Goal: Information Seeking & Learning: Find specific fact

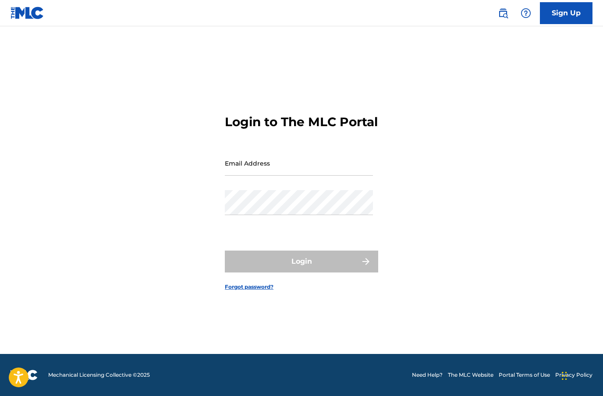
click at [237, 176] on input "Email Address" at bounding box center [299, 163] width 148 height 25
click at [242, 176] on input "Email Address" at bounding box center [299, 163] width 148 height 25
paste input "[EMAIL_ADDRESS][DOMAIN_NAME]"
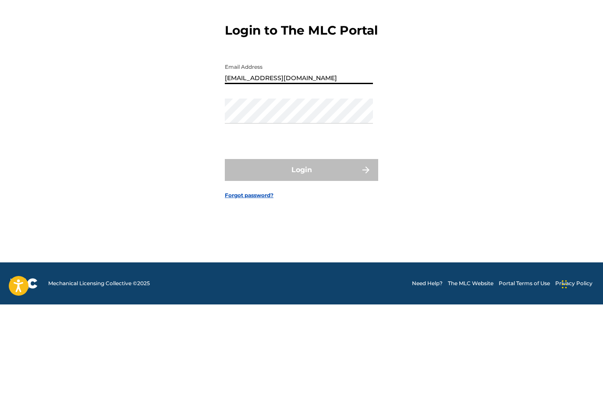
type input "[EMAIL_ADDRESS][DOMAIN_NAME]"
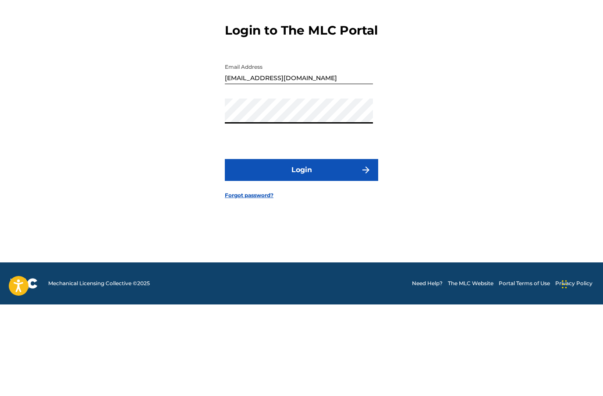
click at [336, 251] on button "Login" at bounding box center [301, 262] width 153 height 22
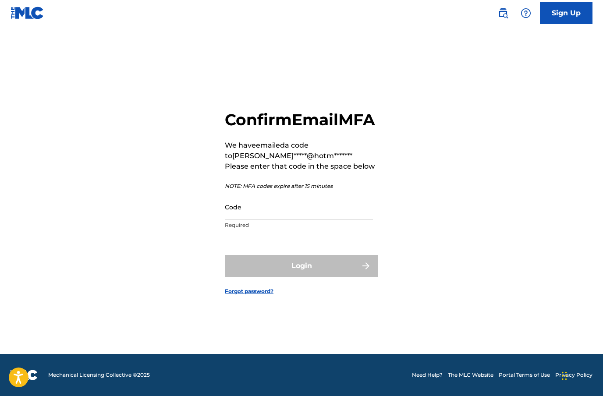
click at [305, 219] on input "Code" at bounding box center [299, 206] width 148 height 25
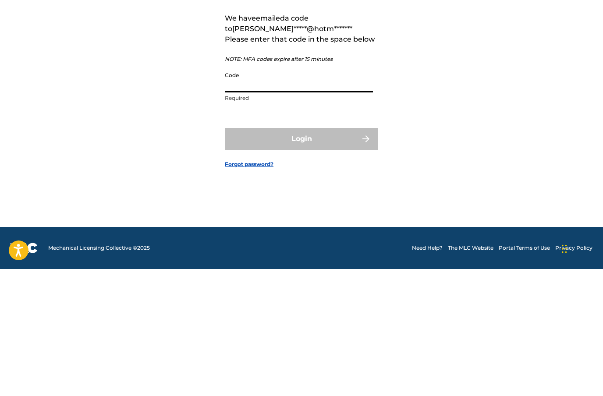
click at [231, 194] on input "Code" at bounding box center [299, 206] width 148 height 25
paste input "510585"
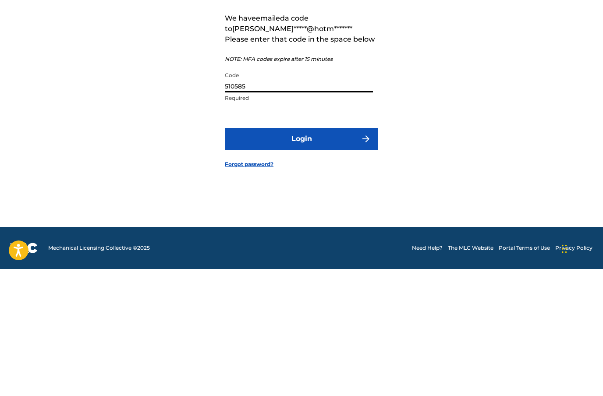
type input "510585"
click at [327, 255] on button "Login" at bounding box center [301, 266] width 153 height 22
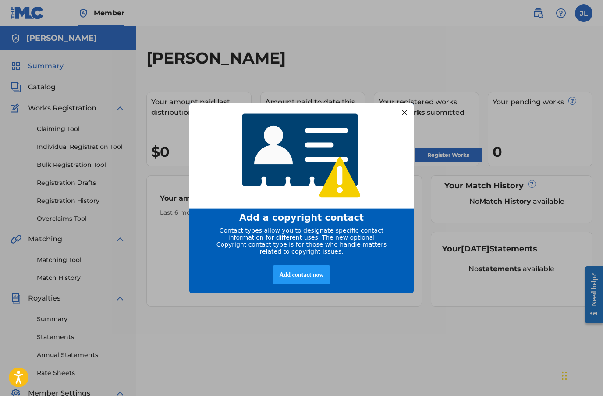
click at [314, 284] on div "Add contact now" at bounding box center [300, 274] width 57 height 19
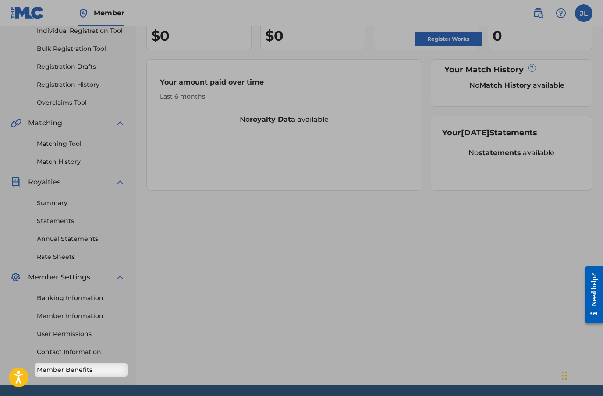
click at [66, 366] on link "Member Benefits" at bounding box center [81, 369] width 88 height 9
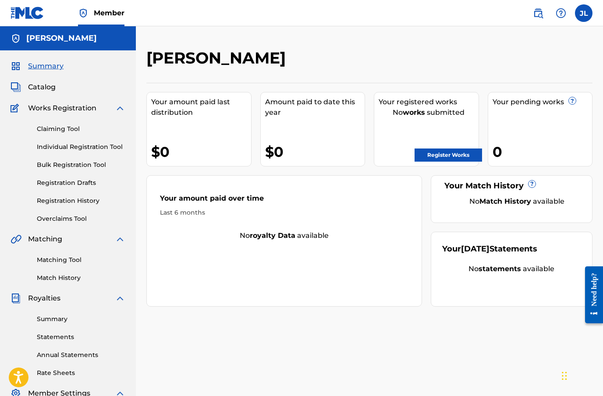
click at [42, 65] on span "Summary" at bounding box center [45, 66] width 35 height 11
click at [53, 131] on link "Claiming Tool" at bounding box center [81, 128] width 88 height 9
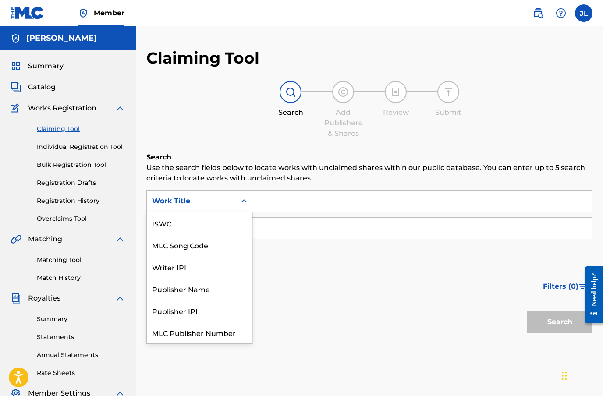
scroll to position [22, 0]
click at [502, 233] on input "Search Form" at bounding box center [421, 228] width 339 height 21
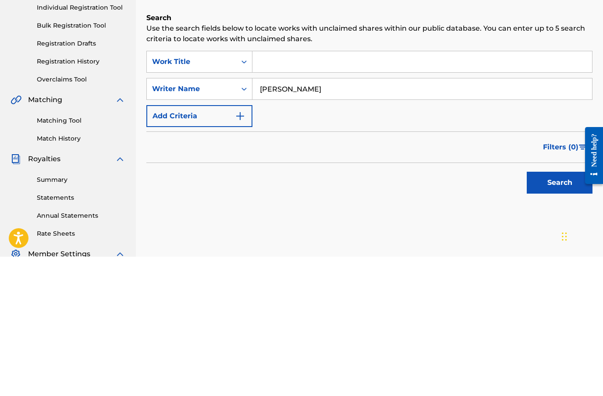
click at [377, 218] on input "Juan FoXx" at bounding box center [421, 228] width 339 height 21
type input "Juan FoXx"
click at [373, 190] on div "SearchWithCriteriad40d69ba-7926-4418-ab72-bae434ece4d4 Work Title SearchWithCri…" at bounding box center [369, 228] width 446 height 76
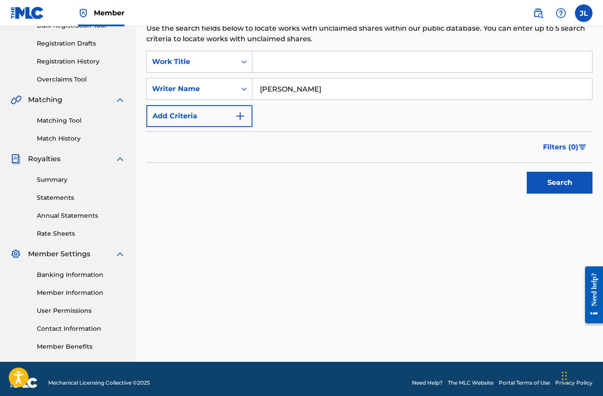
click at [270, 58] on input "Search Form" at bounding box center [421, 61] width 339 height 21
click at [241, 63] on icon "Search Form" at bounding box center [244, 61] width 9 height 9
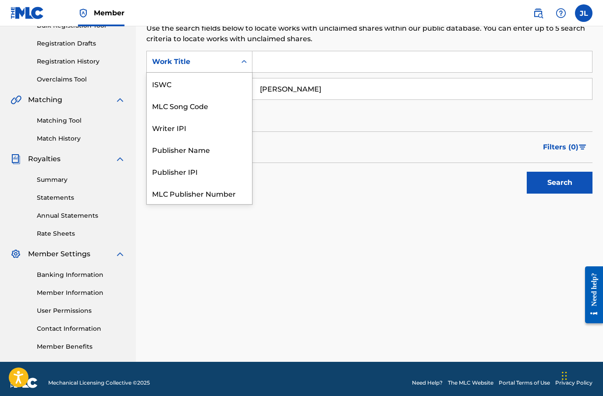
scroll to position [22, 0]
click at [265, 62] on input "Search Form" at bounding box center [421, 61] width 339 height 21
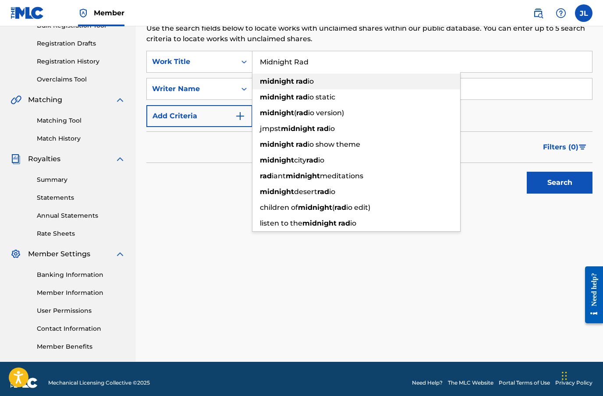
click at [316, 81] on div "midnight rad io" at bounding box center [356, 82] width 208 height 16
type input "midnight radio"
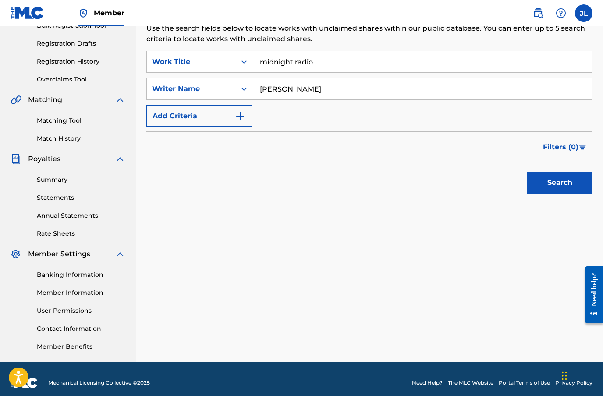
click at [241, 116] on img "Search Form" at bounding box center [240, 116] width 11 height 11
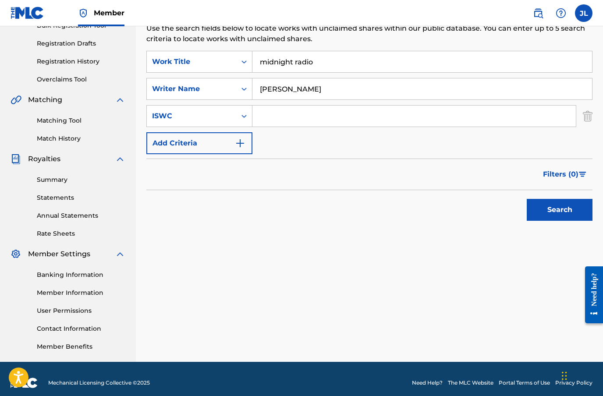
click at [277, 258] on div "Search Use the search fields below to locate works with unclaimed shares within…" at bounding box center [369, 141] width 446 height 256
click at [591, 115] on img "Search Form" at bounding box center [588, 116] width 10 height 22
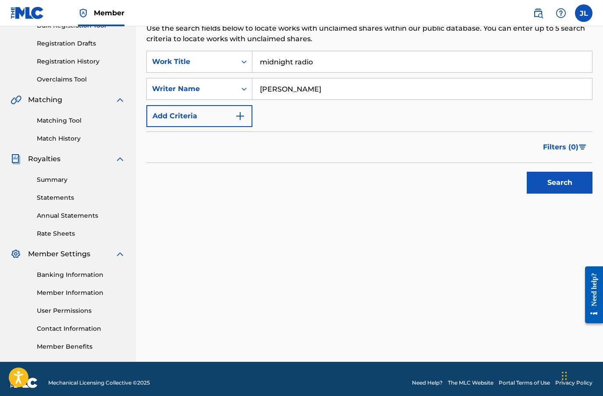
click at [574, 185] on button "Search" at bounding box center [560, 183] width 66 height 22
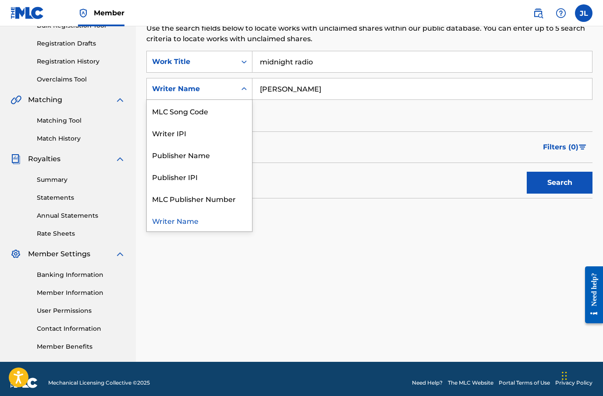
click at [175, 155] on div "Publisher Name" at bounding box center [199, 155] width 105 height 22
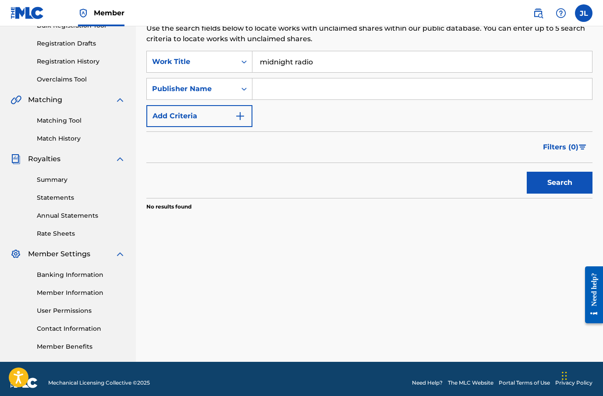
click at [272, 93] on input "Search Form" at bounding box center [421, 88] width 339 height 21
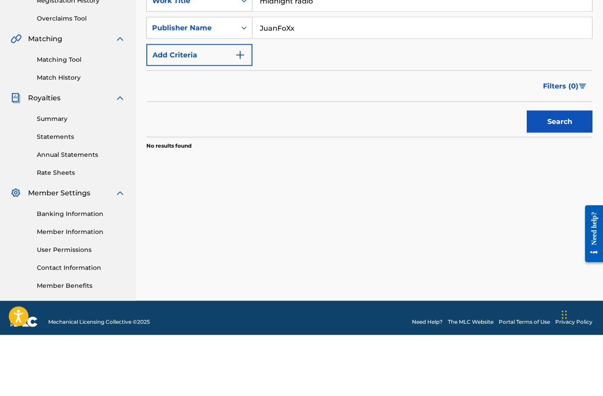
type input "JuanFoXx"
click at [563, 172] on button "Search" at bounding box center [560, 183] width 66 height 22
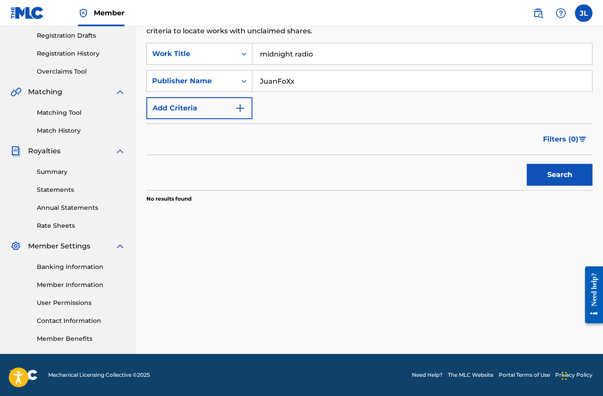
click at [332, 79] on input "JuanFoXx" at bounding box center [421, 81] width 339 height 21
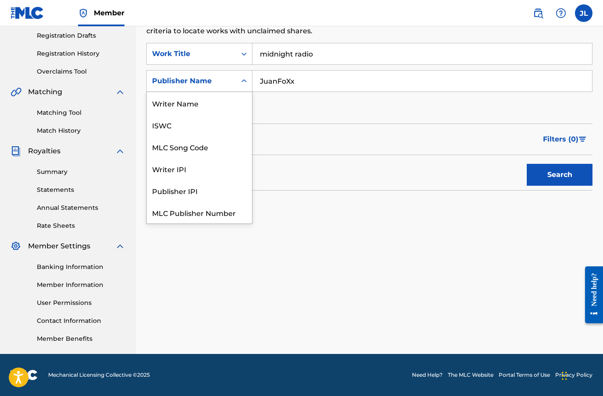
scroll to position [0, 0]
click at [169, 100] on div "Writer Name" at bounding box center [199, 103] width 105 height 22
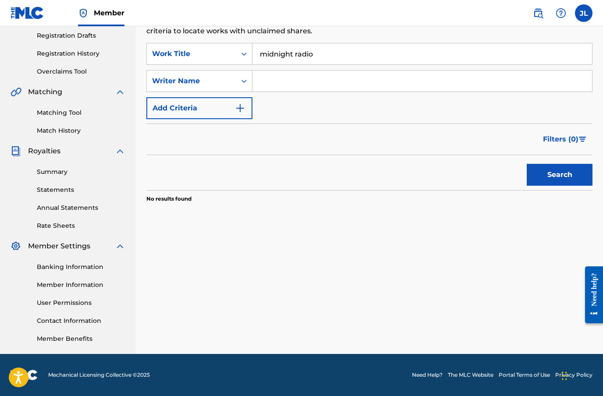
click at [275, 85] on input "Search Form" at bounding box center [421, 81] width 339 height 21
click at [313, 53] on input "midnight radio" at bounding box center [421, 53] width 339 height 21
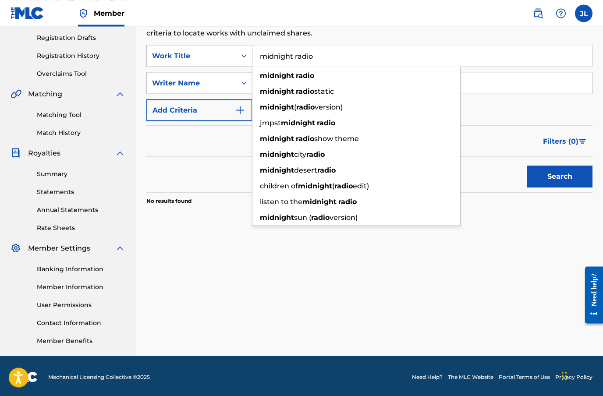
scroll to position [145, 0]
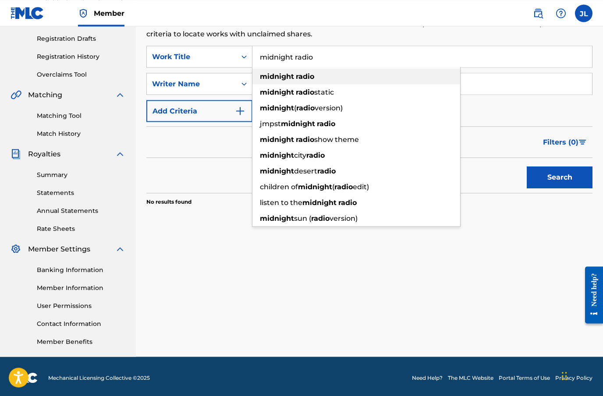
click at [300, 76] on strong "radio" at bounding box center [305, 76] width 18 height 8
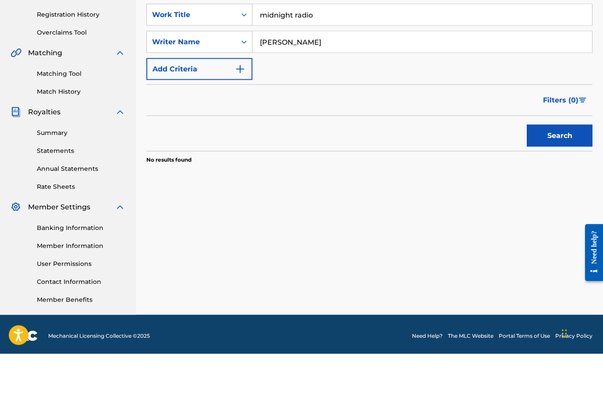
click at [568, 167] on button "Search" at bounding box center [560, 178] width 66 height 22
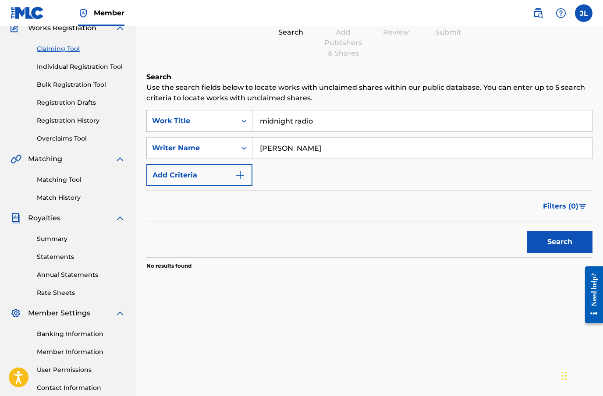
scroll to position [80, 0]
click at [585, 151] on input "Juan FoXx" at bounding box center [421, 148] width 339 height 21
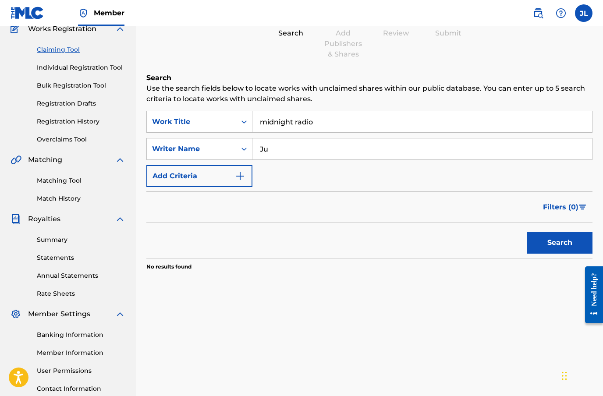
type input "J"
click at [504, 118] on input "midnight radio" at bounding box center [421, 121] width 339 height 21
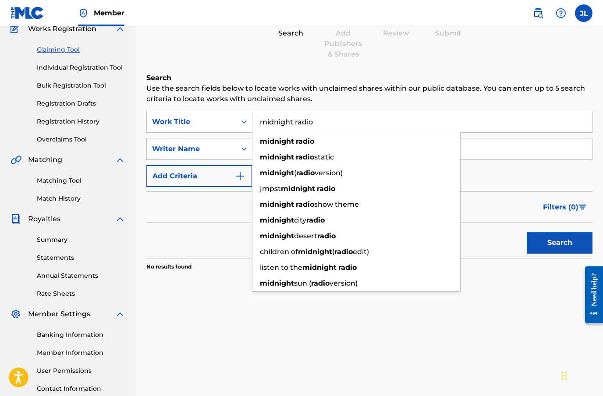
click at [565, 158] on input "Search Form" at bounding box center [421, 148] width 339 height 21
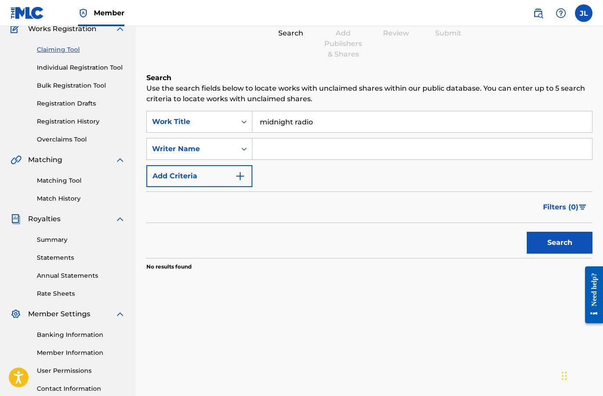
scroll to position [71, 0]
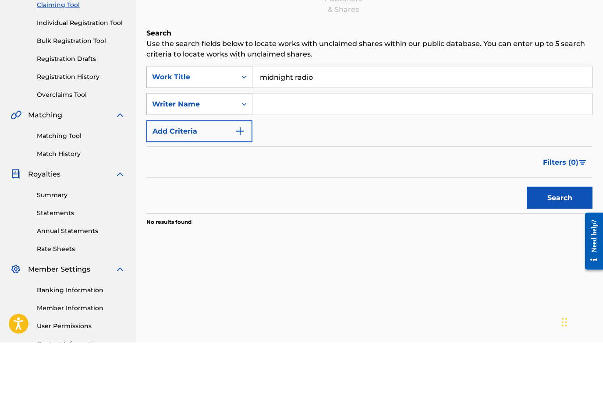
click at [489, 138] on div "SearchWithCriteriad40d69ba-7926-4418-ab72-bae434ece4d4 Work Title midnight radi…" at bounding box center [369, 158] width 446 height 76
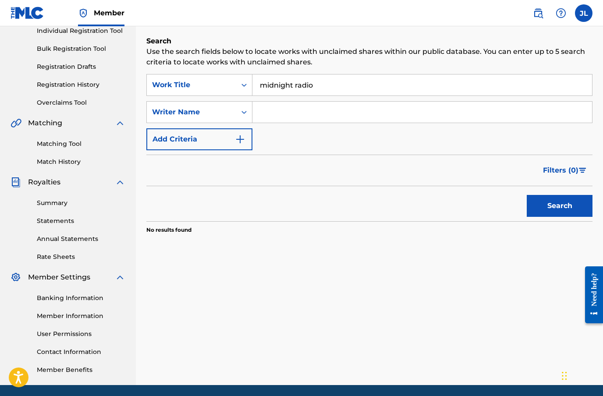
click at [326, 78] on input "midnight radio" at bounding box center [421, 84] width 339 height 21
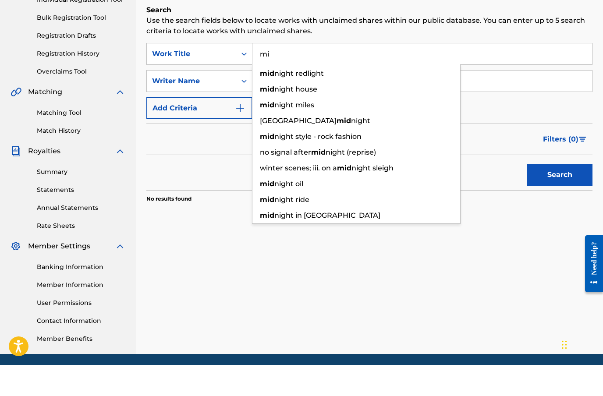
type input "m"
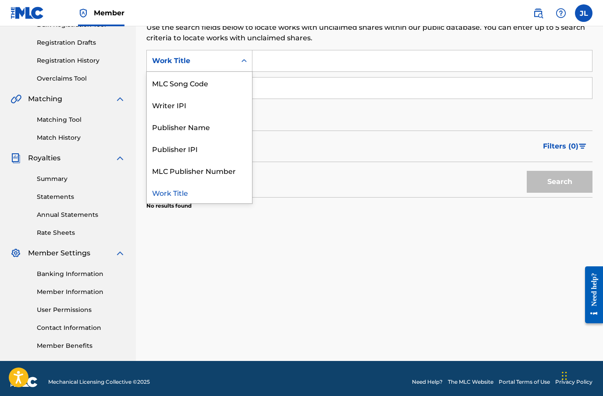
scroll to position [139, 0]
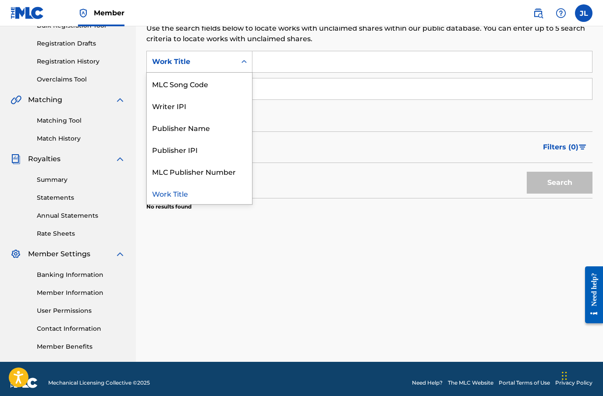
click at [197, 131] on div "Publisher Name" at bounding box center [199, 128] width 105 height 22
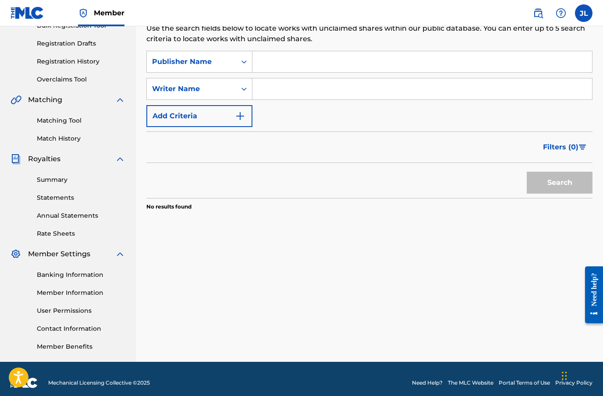
click at [277, 64] on input "Search Form" at bounding box center [421, 61] width 339 height 21
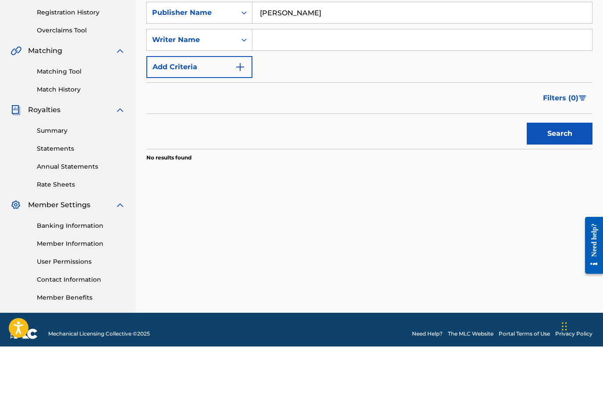
type input "Juan FoXx"
click at [573, 172] on button "Search" at bounding box center [560, 183] width 66 height 22
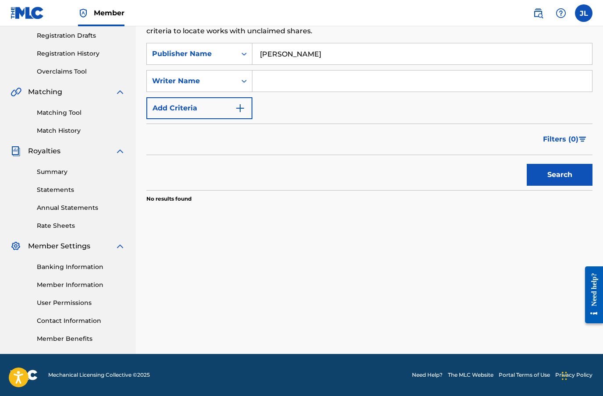
click at [274, 86] on input "Search Form" at bounding box center [421, 81] width 339 height 21
type input "JuanFoXx"
click at [564, 171] on button "Search" at bounding box center [560, 175] width 66 height 22
click at [574, 183] on button "Search" at bounding box center [560, 175] width 66 height 22
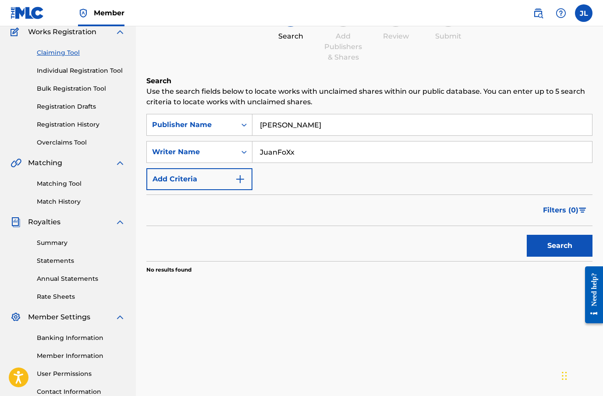
scroll to position [0, 0]
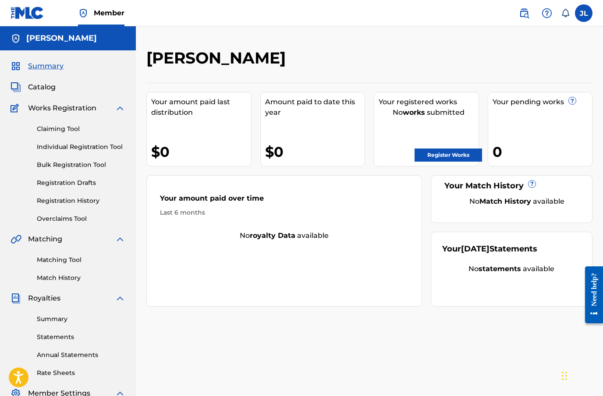
click at [448, 153] on link "Register Works" at bounding box center [447, 154] width 67 height 13
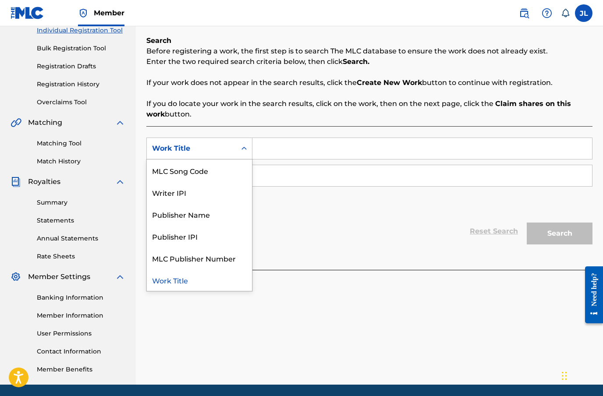
scroll to position [116, 0]
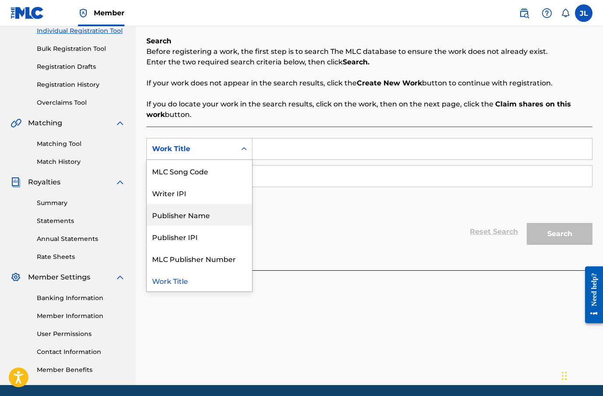
click at [173, 218] on div "Publisher Name" at bounding box center [199, 215] width 105 height 22
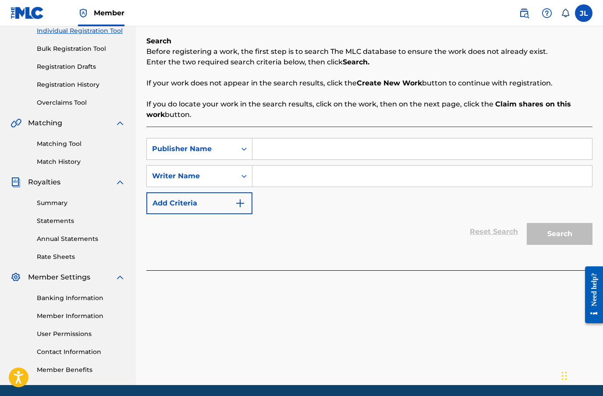
click at [276, 146] on input "Search Form" at bounding box center [421, 148] width 339 height 21
type input "Juan Lara"
click at [268, 172] on input "Search Form" at bounding box center [421, 176] width 339 height 21
click at [268, 179] on input "Search Form" at bounding box center [421, 176] width 339 height 21
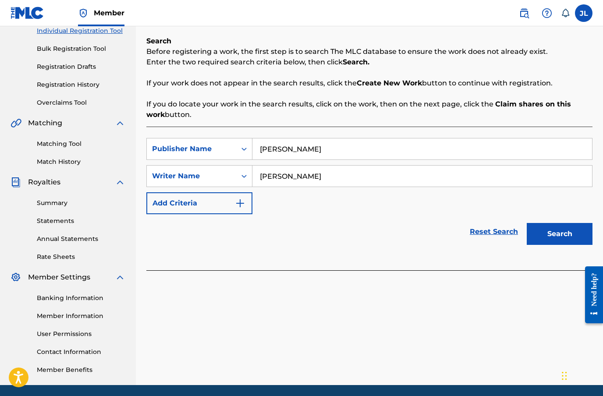
click at [569, 232] on button "Search" at bounding box center [560, 234] width 66 height 22
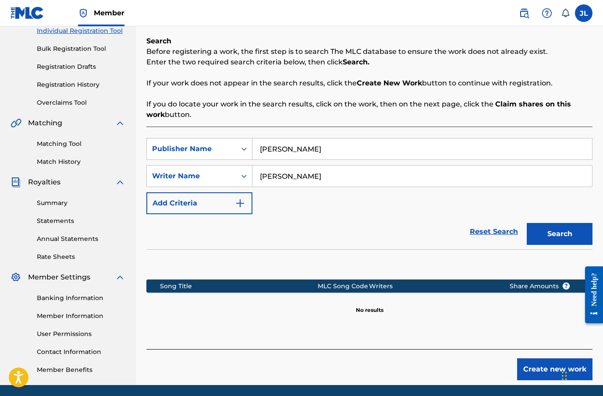
click at [318, 173] on input "Juan FoXx" at bounding box center [421, 176] width 339 height 21
type input "Juan Lara"
click at [558, 230] on button "Search" at bounding box center [560, 234] width 66 height 22
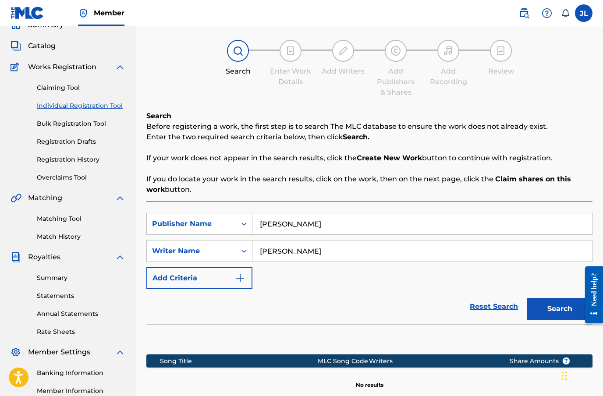
scroll to position [41, 0]
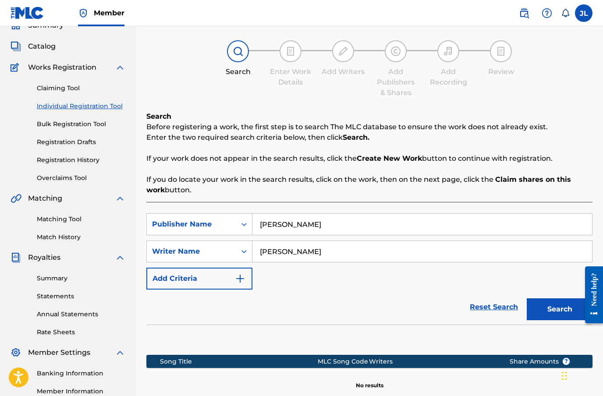
click at [309, 228] on input "Juan Lara" at bounding box center [421, 224] width 339 height 21
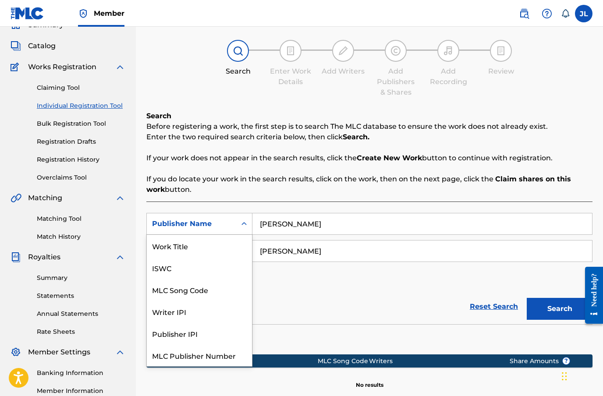
scroll to position [41, 0]
click at [168, 251] on div "Work Title" at bounding box center [199, 246] width 105 height 22
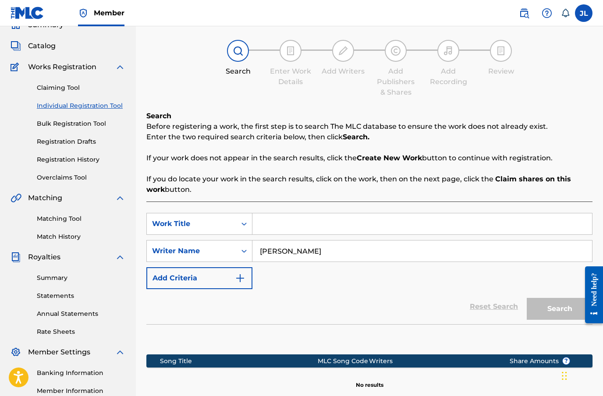
click at [271, 223] on input "Search Form" at bounding box center [421, 223] width 339 height 21
type input "Midnight Radio"
click at [309, 254] on input "Juan Lara" at bounding box center [421, 250] width 339 height 21
click at [556, 309] on button "Search" at bounding box center [560, 309] width 66 height 22
click at [309, 259] on input "Juan Lara" at bounding box center [421, 250] width 339 height 21
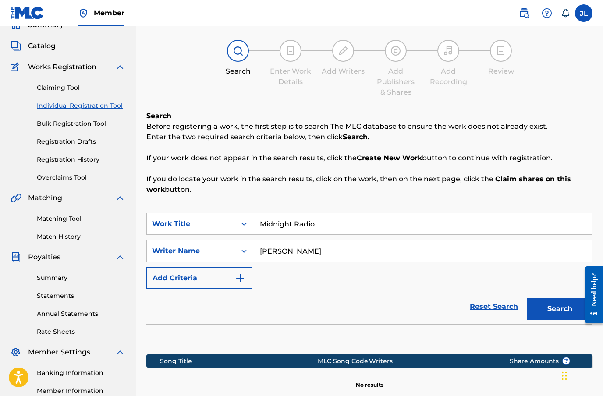
type input "Juan FoXx"
click at [559, 309] on button "Search" at bounding box center [560, 309] width 66 height 22
click at [549, 298] on button "Search" at bounding box center [560, 309] width 66 height 22
click at [555, 299] on button "Search" at bounding box center [560, 309] width 66 height 22
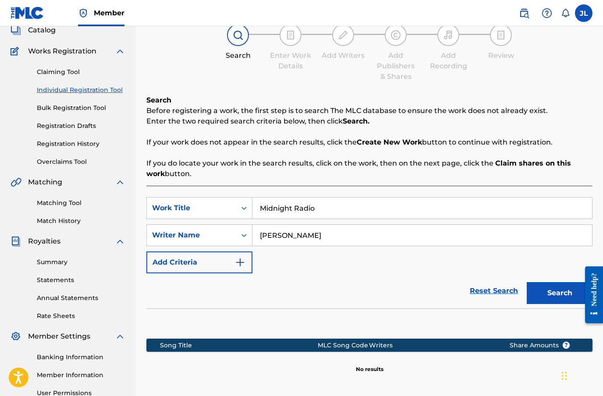
click at [33, 15] on img at bounding box center [28, 13] width 34 height 13
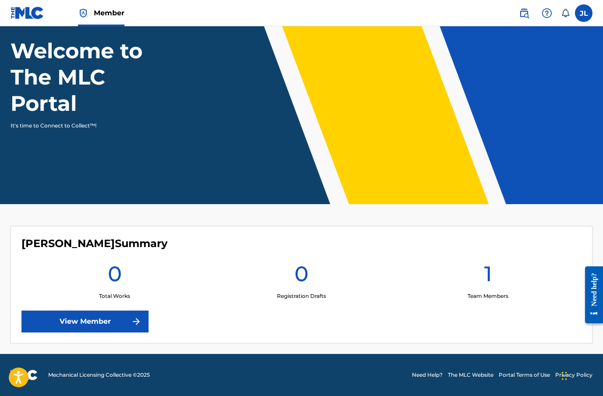
scroll to position [31, 0]
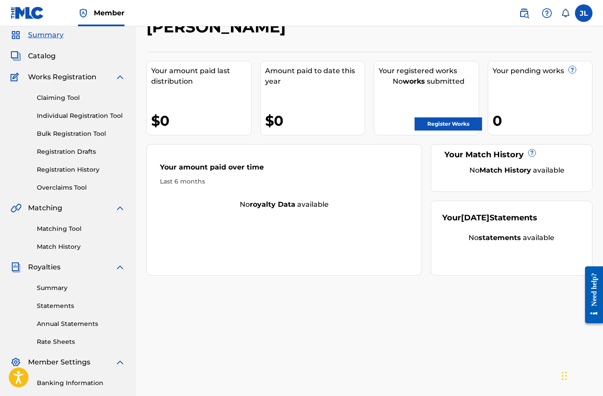
click at [437, 124] on link "Register Works" at bounding box center [447, 123] width 67 height 13
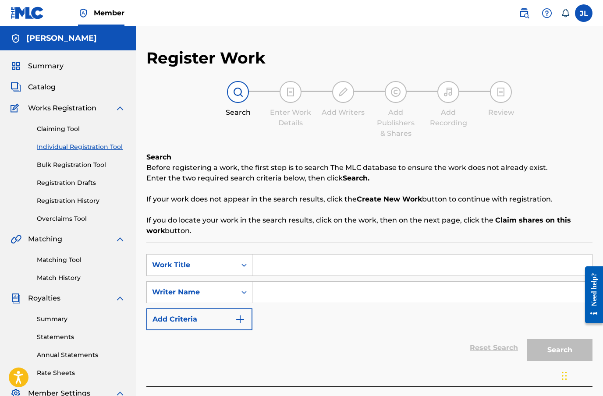
click at [283, 288] on input "Search Form" at bounding box center [421, 292] width 339 height 21
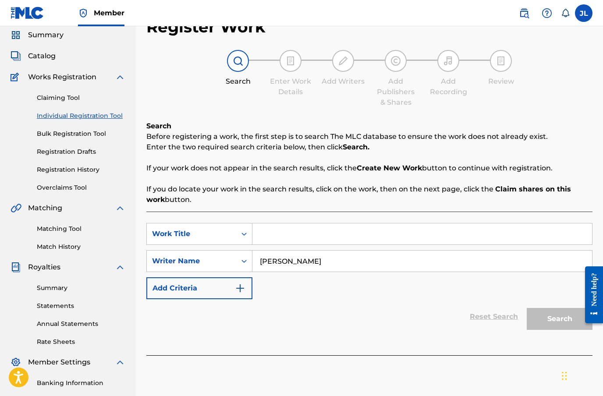
type input "Juan FoXx"
click at [286, 238] on input "Search Form" at bounding box center [421, 233] width 339 height 21
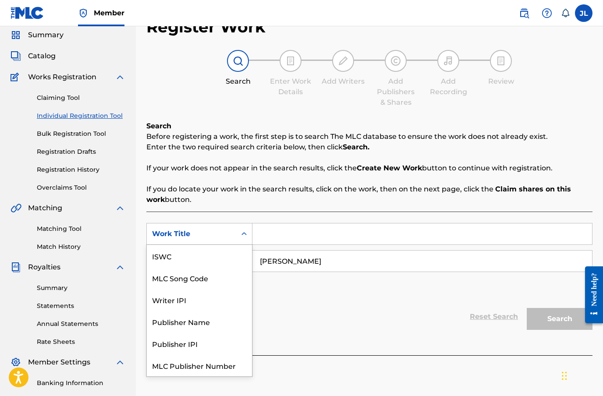
scroll to position [22, 0]
click at [173, 305] on div "Publisher Name" at bounding box center [199, 300] width 105 height 22
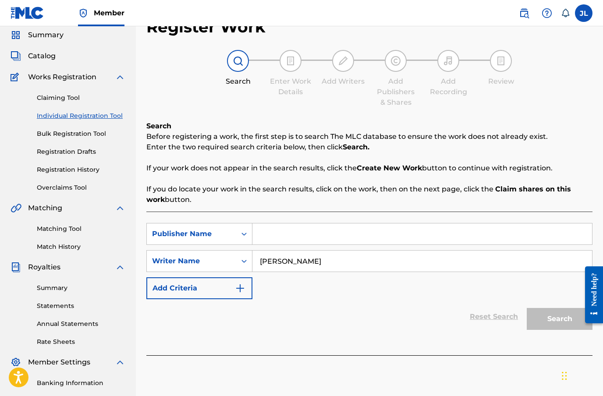
click at [276, 236] on input "Search Form" at bounding box center [421, 233] width 339 height 21
type input "Juan FoXx"
click at [559, 319] on button "Search" at bounding box center [560, 319] width 66 height 22
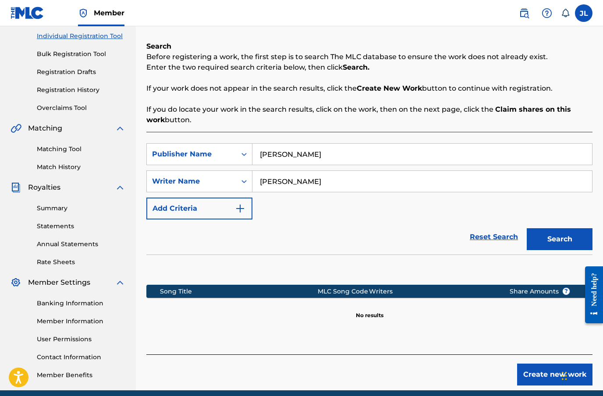
scroll to position [110, 0]
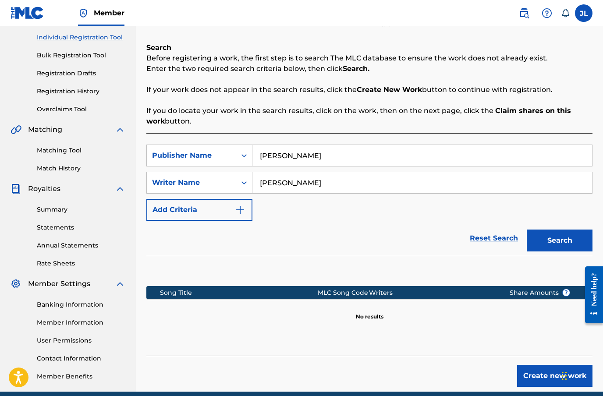
click at [561, 245] on button "Search" at bounding box center [560, 241] width 66 height 22
click at [563, 233] on button "Search" at bounding box center [560, 241] width 66 height 22
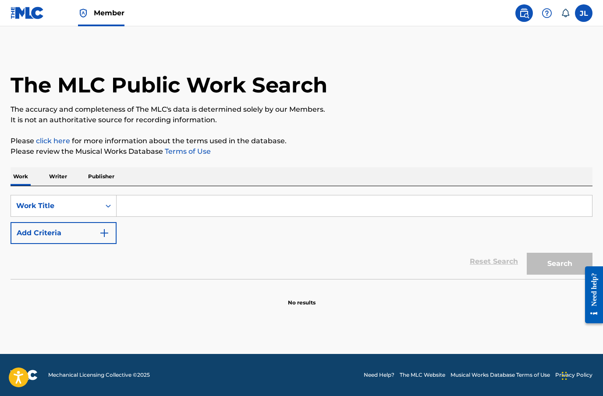
click at [61, 182] on p "Writer" at bounding box center [57, 176] width 23 height 18
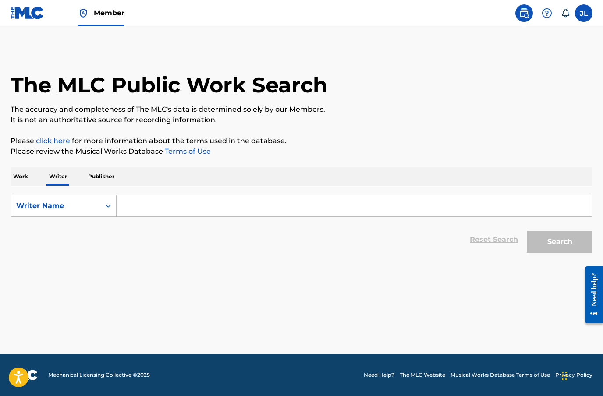
click at [145, 207] on input "Search Form" at bounding box center [354, 205] width 475 height 21
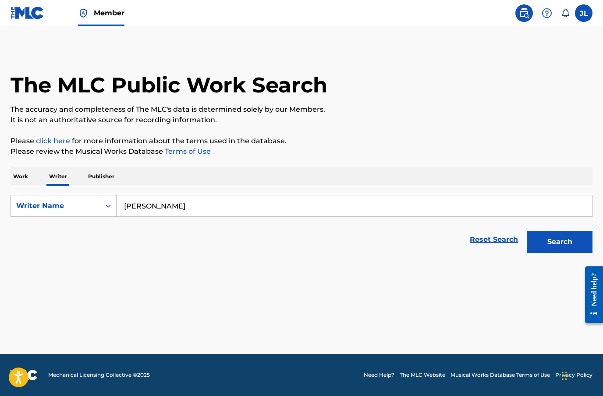
click at [561, 239] on button "Search" at bounding box center [560, 242] width 66 height 22
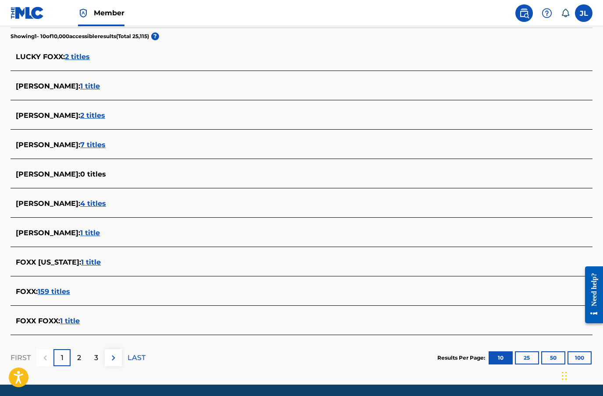
scroll to position [229, 0]
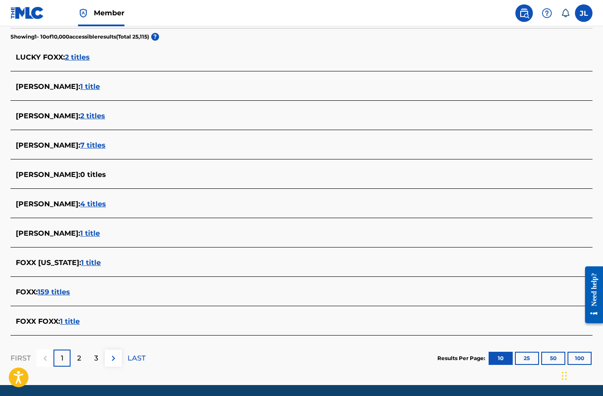
click at [76, 358] on div "2" at bounding box center [79, 358] width 17 height 17
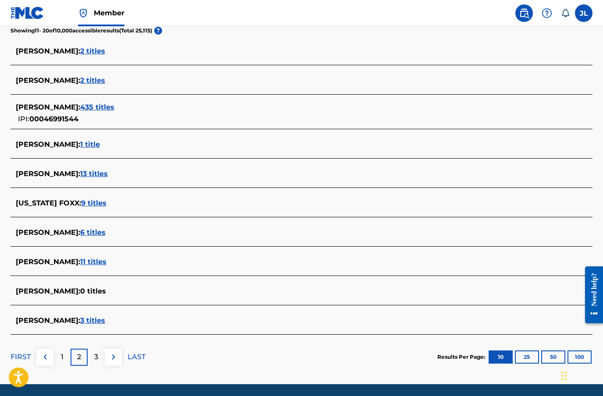
scroll to position [234, 0]
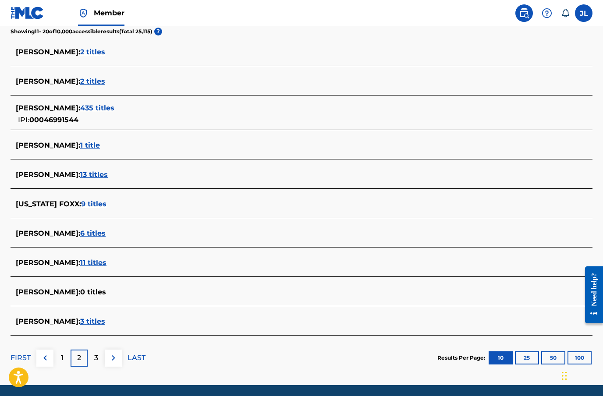
click at [95, 356] on p "3" at bounding box center [96, 358] width 4 height 11
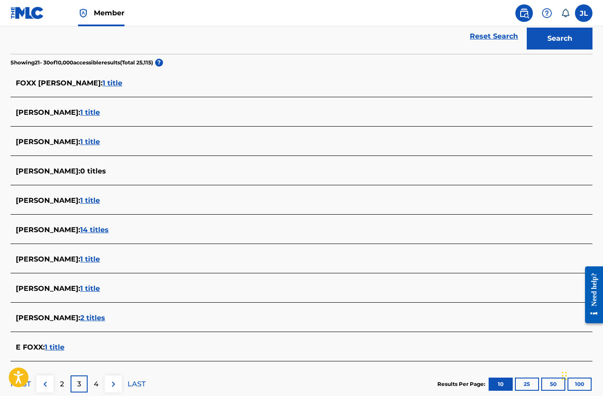
scroll to position [0, 0]
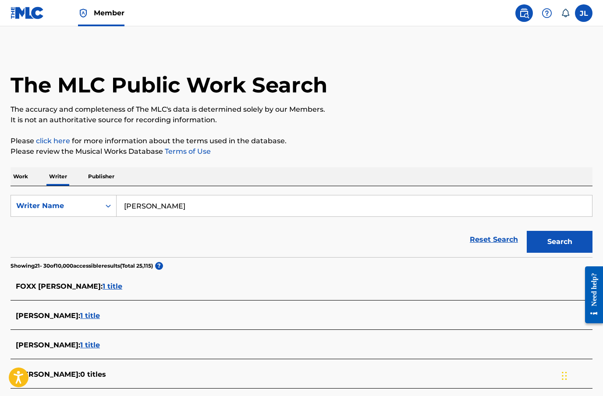
click at [172, 207] on input "[PERSON_NAME]" at bounding box center [354, 205] width 475 height 21
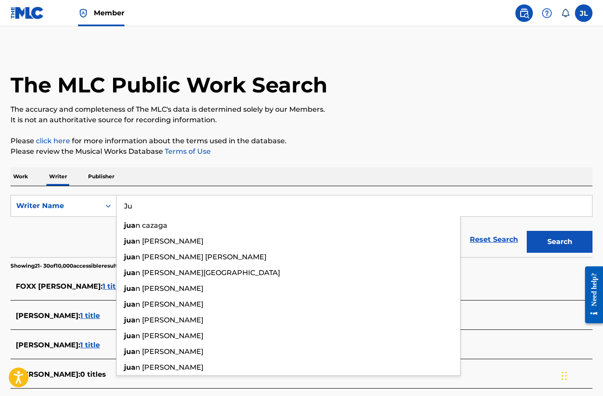
type input "J"
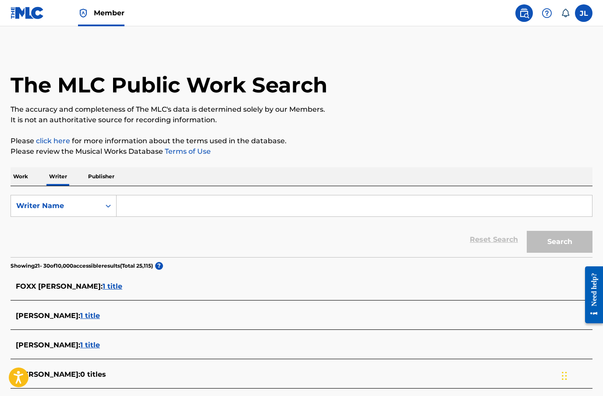
click at [21, 178] on p "Work" at bounding box center [21, 176] width 20 height 18
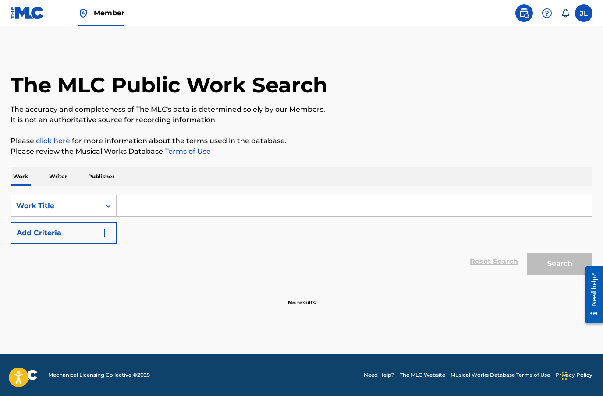
click at [139, 209] on input "Search Form" at bounding box center [354, 205] width 475 height 21
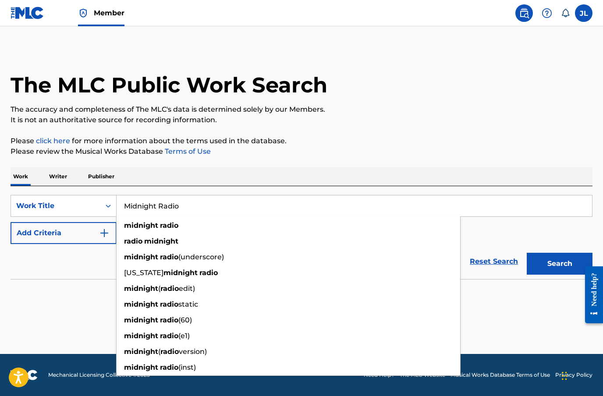
click at [144, 224] on strong "midnight" at bounding box center [141, 225] width 34 height 8
type input "midnight radio"
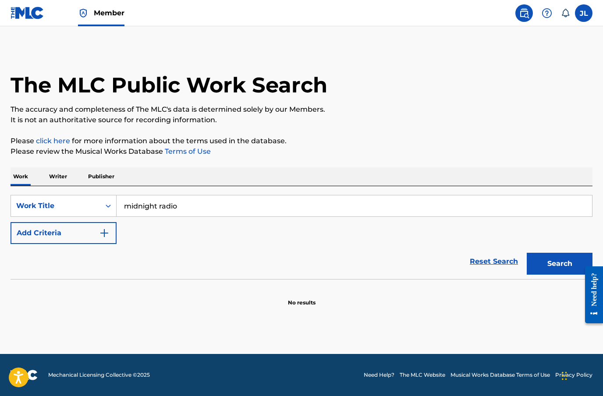
click at [559, 260] on button "Search" at bounding box center [560, 264] width 66 height 22
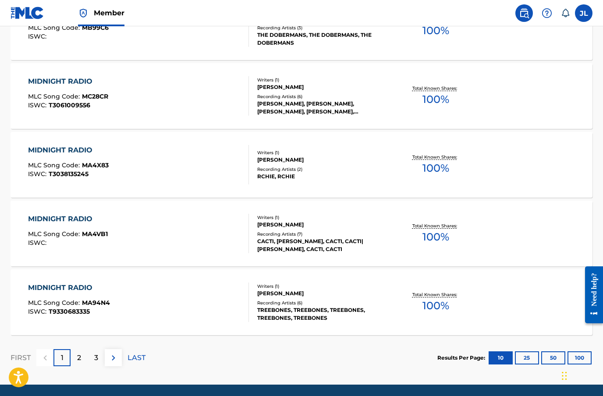
scroll to position [645, 0]
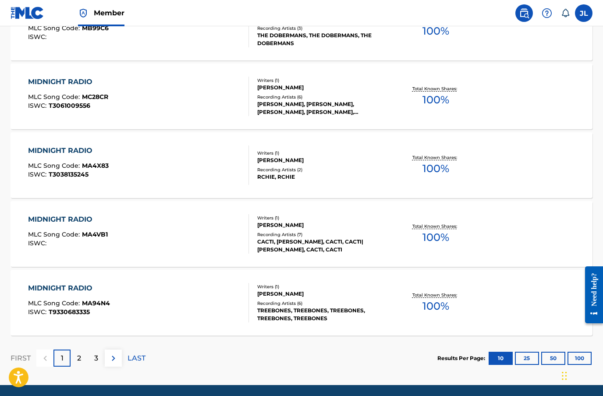
click at [77, 358] on p "2" at bounding box center [79, 358] width 4 height 11
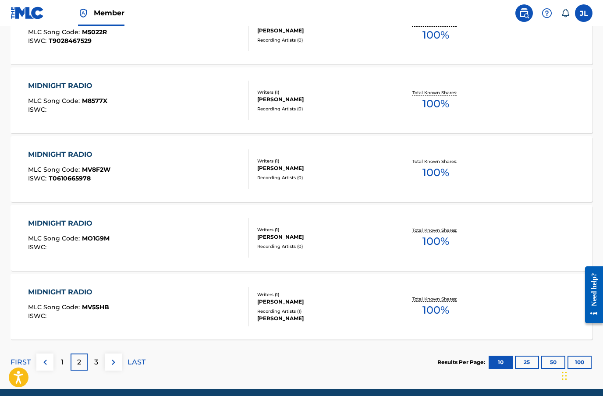
scroll to position [642, 0]
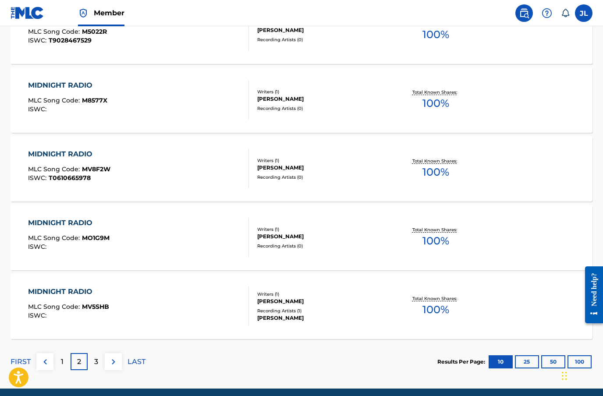
click at [96, 359] on p "3" at bounding box center [96, 362] width 4 height 11
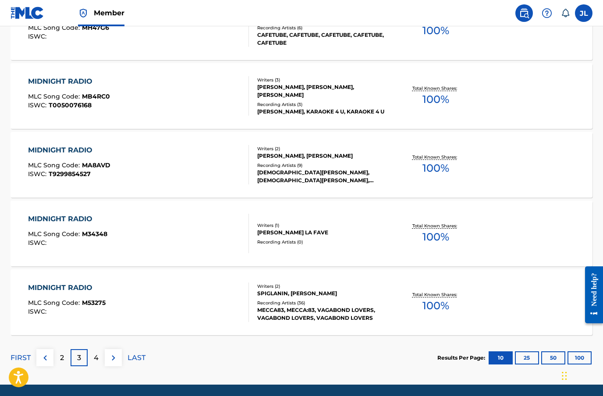
scroll to position [645, 0]
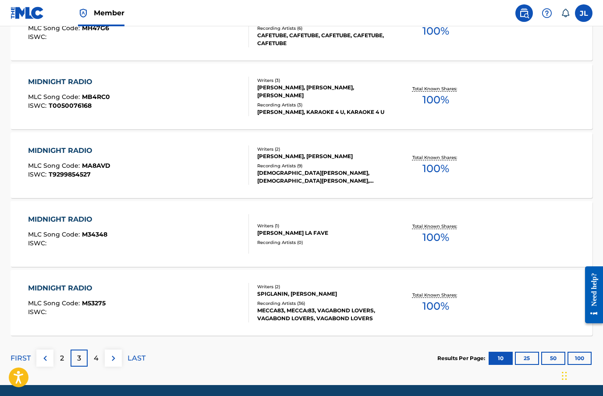
click at [96, 357] on p "4" at bounding box center [96, 358] width 5 height 11
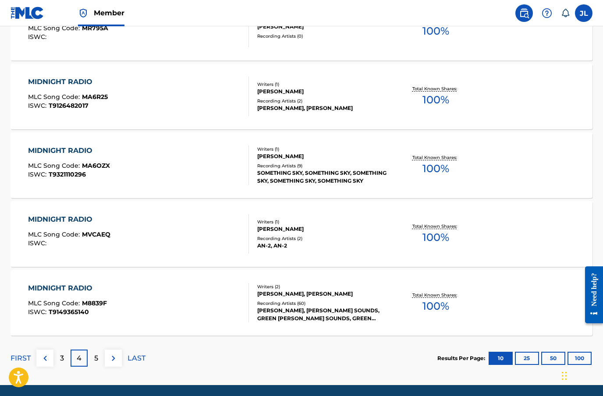
click at [98, 356] on p "5" at bounding box center [96, 358] width 4 height 11
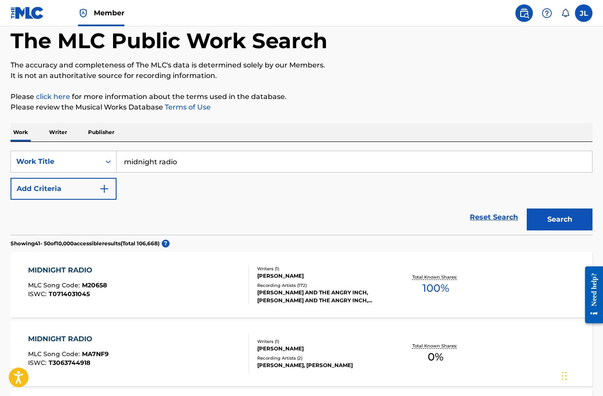
scroll to position [0, 0]
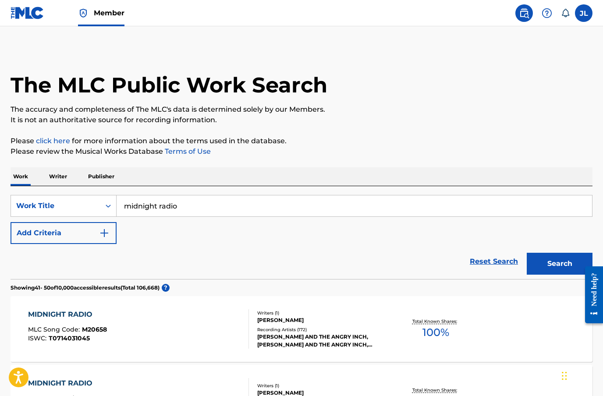
click at [104, 233] on img "Search Form" at bounding box center [104, 233] width 11 height 11
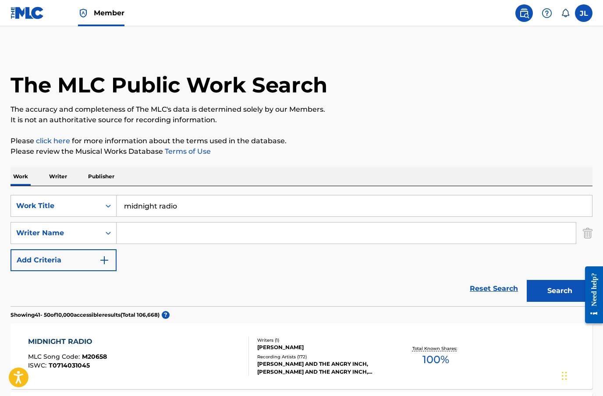
click at [136, 233] on input "Search Form" at bounding box center [346, 233] width 459 height 21
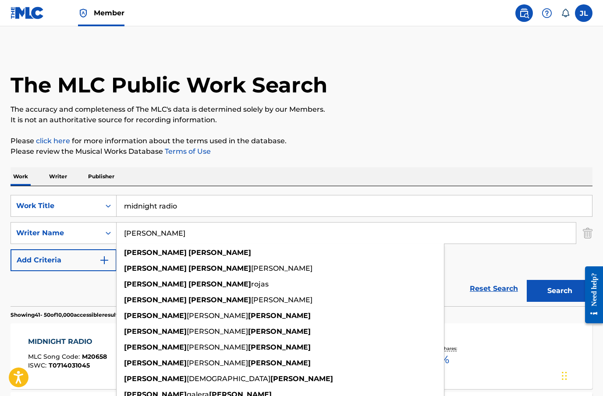
click at [343, 141] on p "Please click here for more information about the terms used in the database." at bounding box center [302, 141] width 582 height 11
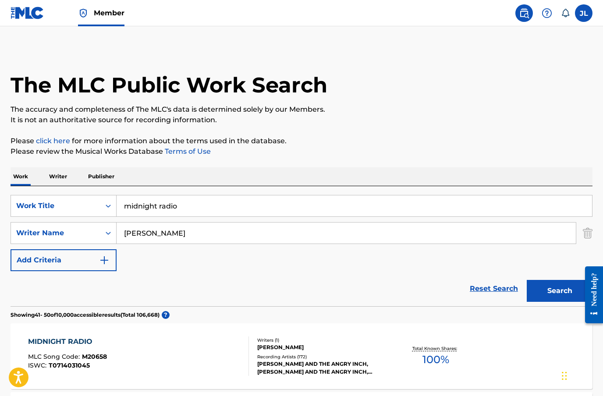
click at [556, 293] on button "Search" at bounding box center [560, 291] width 66 height 22
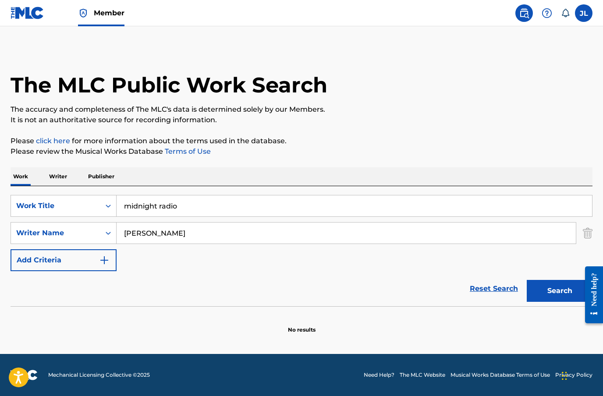
click at [173, 234] on input "Juan lara" at bounding box center [346, 233] width 459 height 21
click at [551, 289] on button "Search" at bounding box center [560, 291] width 66 height 22
click at [167, 230] on input "Juan Foxx" at bounding box center [346, 233] width 459 height 21
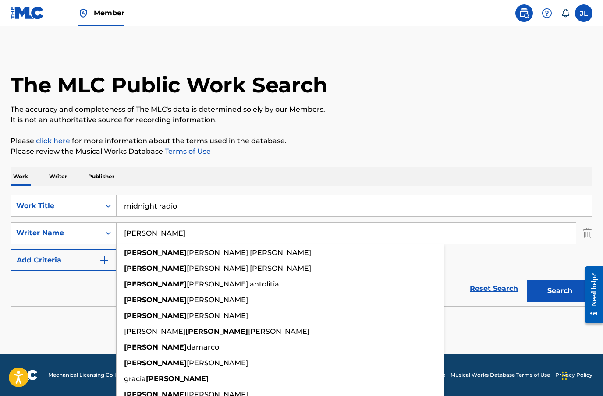
type input "[PERSON_NAME]"
click at [549, 287] on button "Search" at bounding box center [560, 291] width 66 height 22
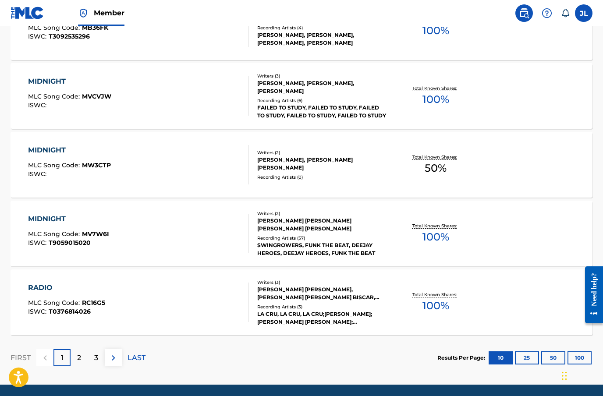
scroll to position [672, 0]
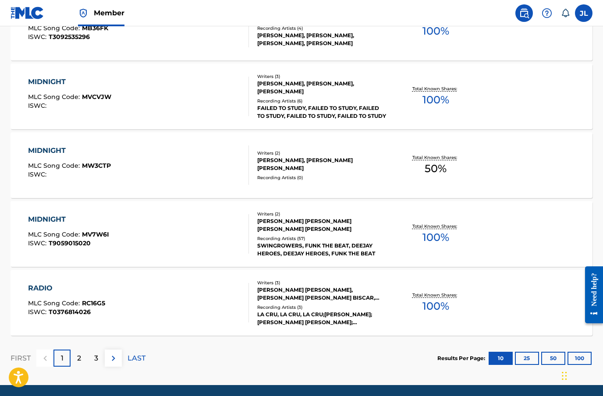
click at [582, 360] on button "100" at bounding box center [579, 358] width 24 height 13
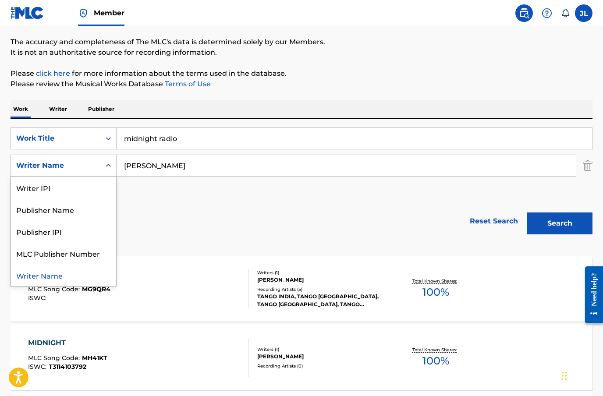
scroll to position [62, 0]
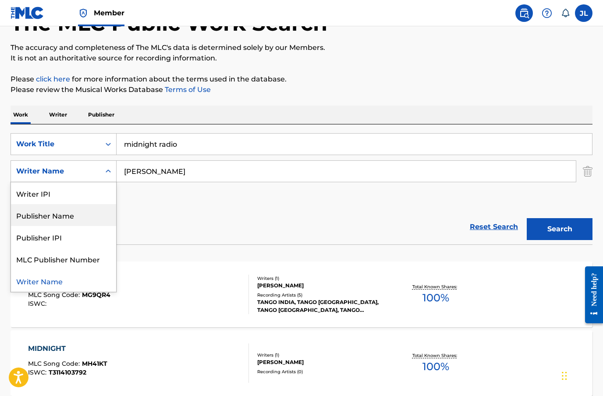
click at [45, 216] on div "Publisher Name" at bounding box center [63, 215] width 105 height 22
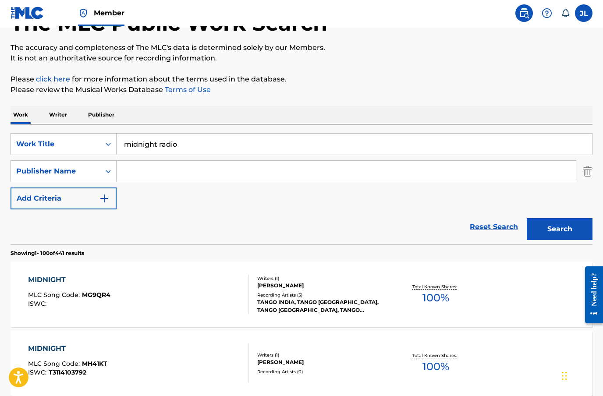
click at [127, 173] on input "Search Form" at bounding box center [346, 171] width 459 height 21
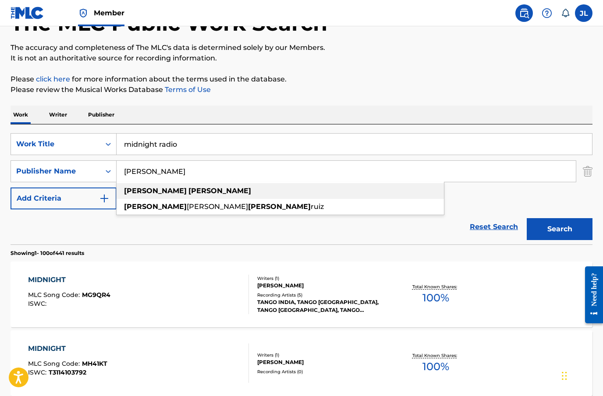
click at [131, 195] on div "juan lara" at bounding box center [280, 191] width 327 height 16
type input "juan lara"
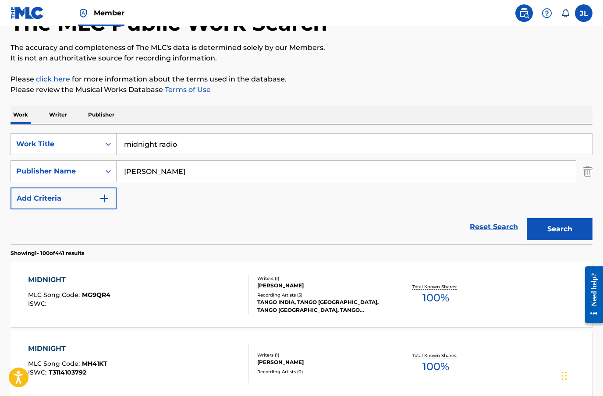
click at [557, 232] on button "Search" at bounding box center [560, 229] width 66 height 22
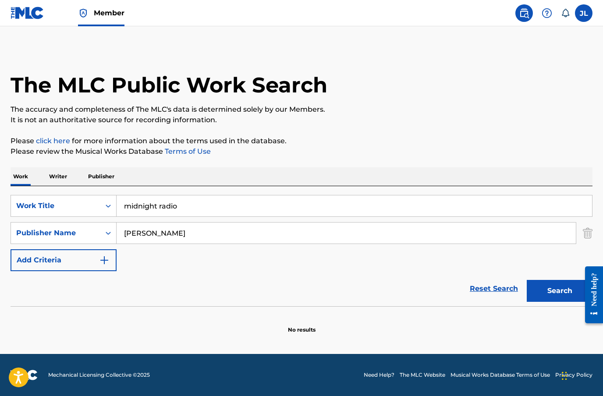
click at [181, 207] on input "midnight radio" at bounding box center [354, 205] width 475 height 21
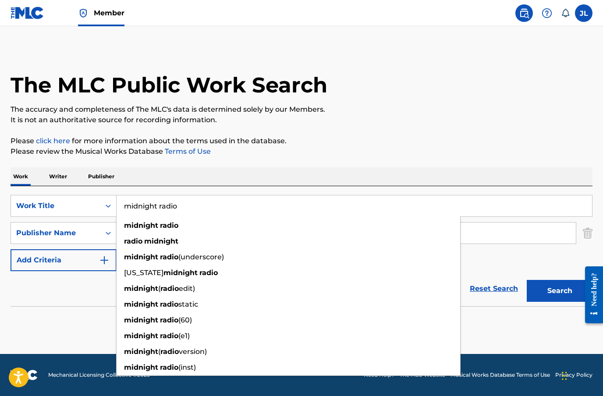
click at [140, 258] on strong "midnight" at bounding box center [141, 257] width 34 height 8
type input "midnight radio (underscore)"
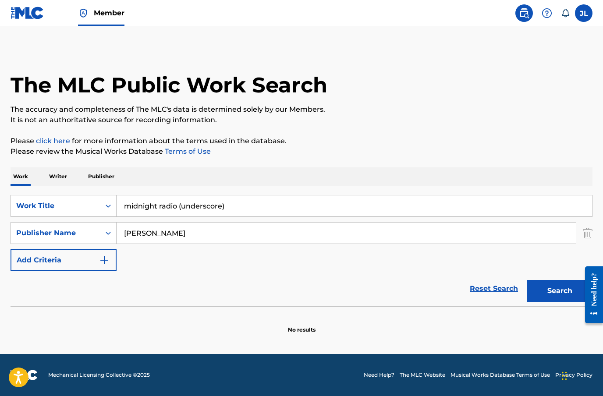
click at [556, 290] on button "Search" at bounding box center [560, 291] width 66 height 22
click at [168, 237] on input "juan lara" at bounding box center [346, 233] width 459 height 21
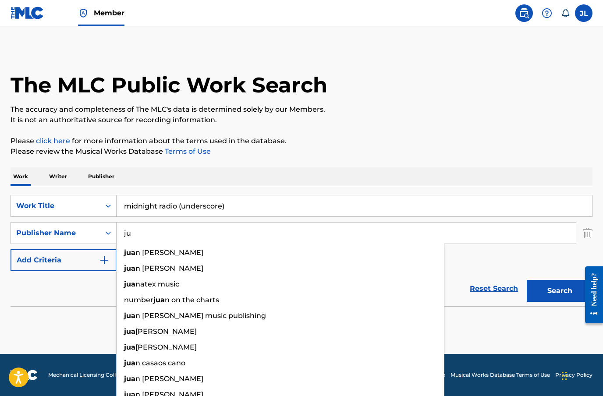
type input "j"
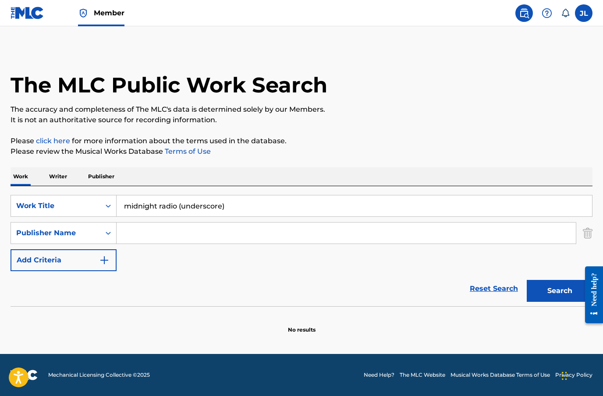
click at [545, 296] on button "Search" at bounding box center [560, 291] width 66 height 22
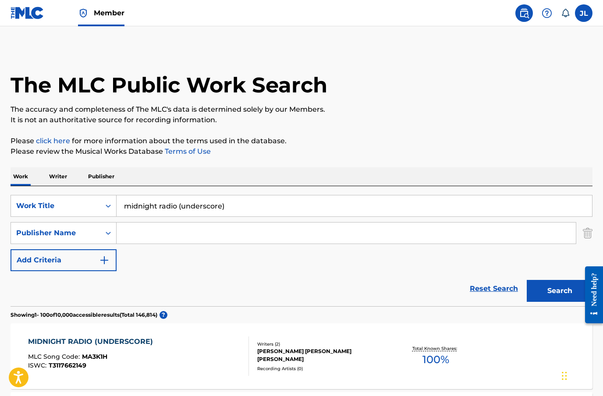
click at [148, 143] on p "Please click here for more information about the terms used in the database." at bounding box center [302, 141] width 582 height 11
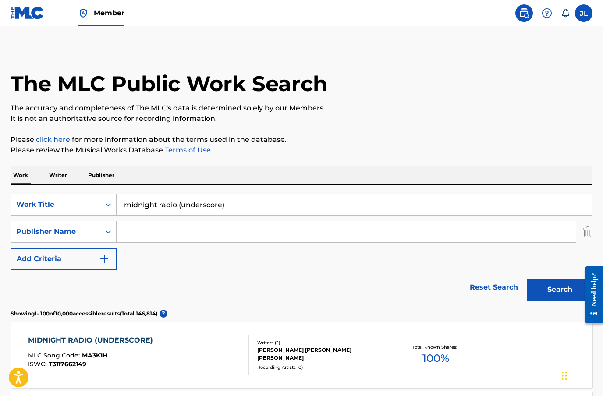
scroll to position [3, 0]
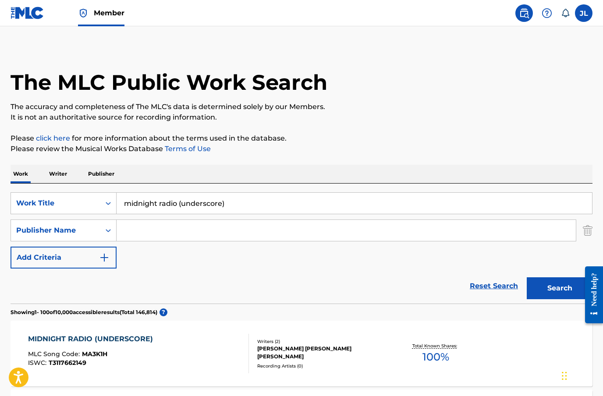
click at [491, 278] on link "Reset Search" at bounding box center [493, 285] width 57 height 19
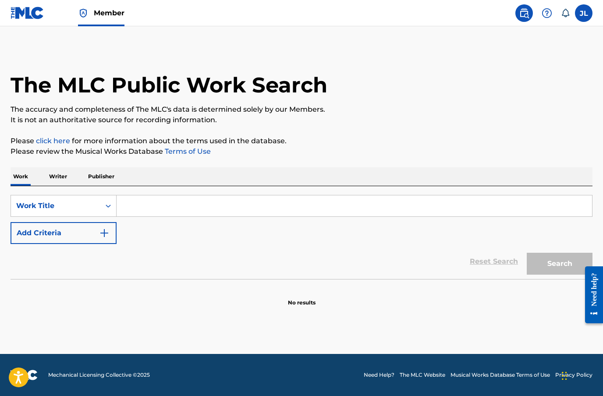
scroll to position [0, 0]
click at [75, 205] on div "Work Title" at bounding box center [55, 206] width 79 height 11
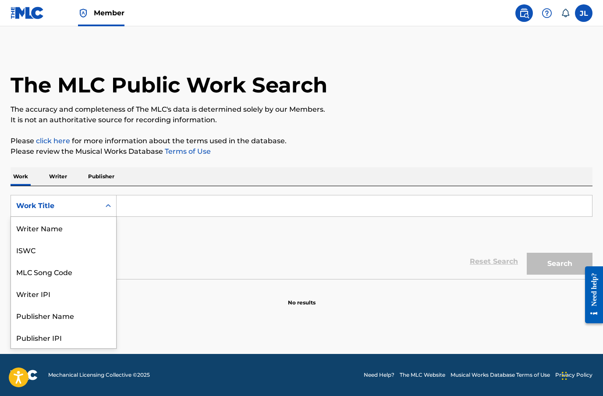
scroll to position [44, 0]
